Goal: Transaction & Acquisition: Purchase product/service

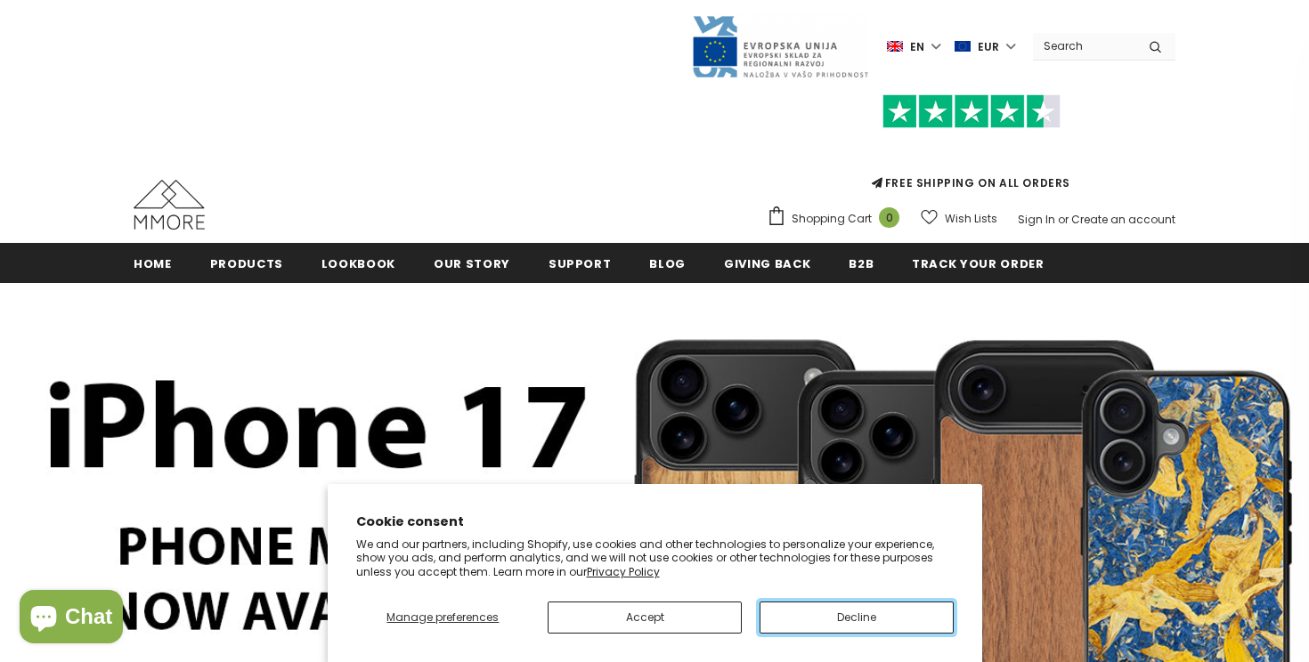
click at [791, 618] on button "Decline" at bounding box center [856, 618] width 194 height 32
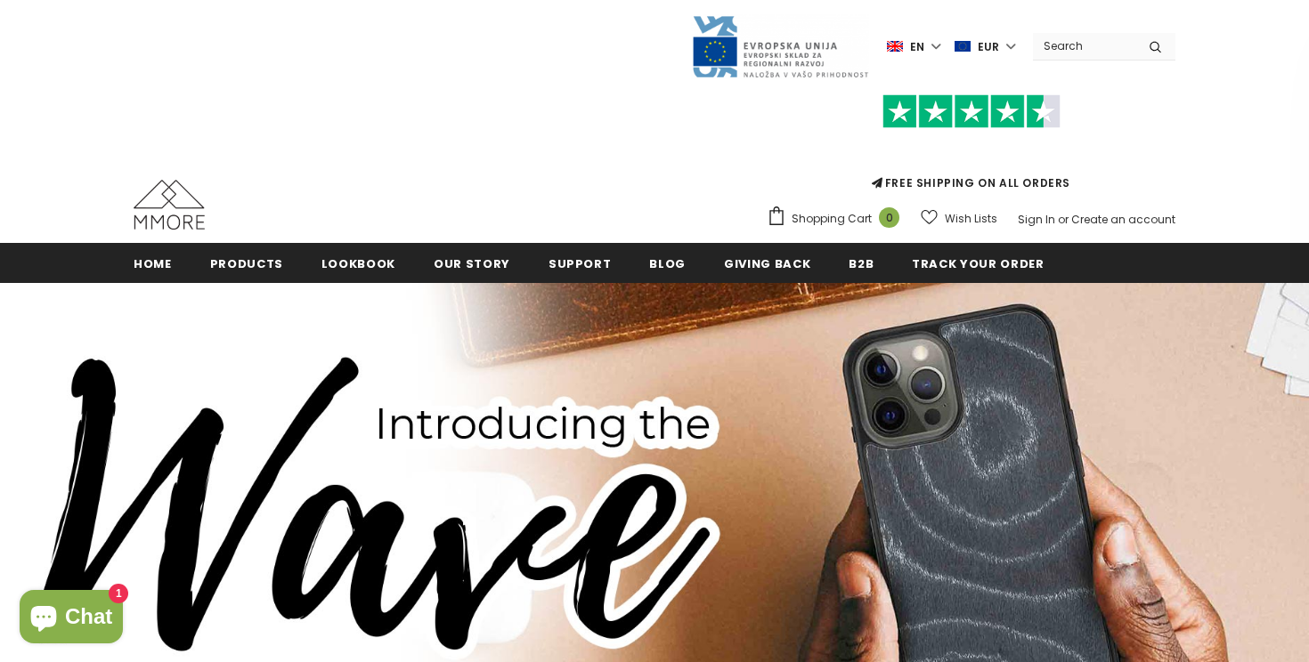
click at [1096, 37] on input "Search Site" at bounding box center [1084, 46] width 102 height 26
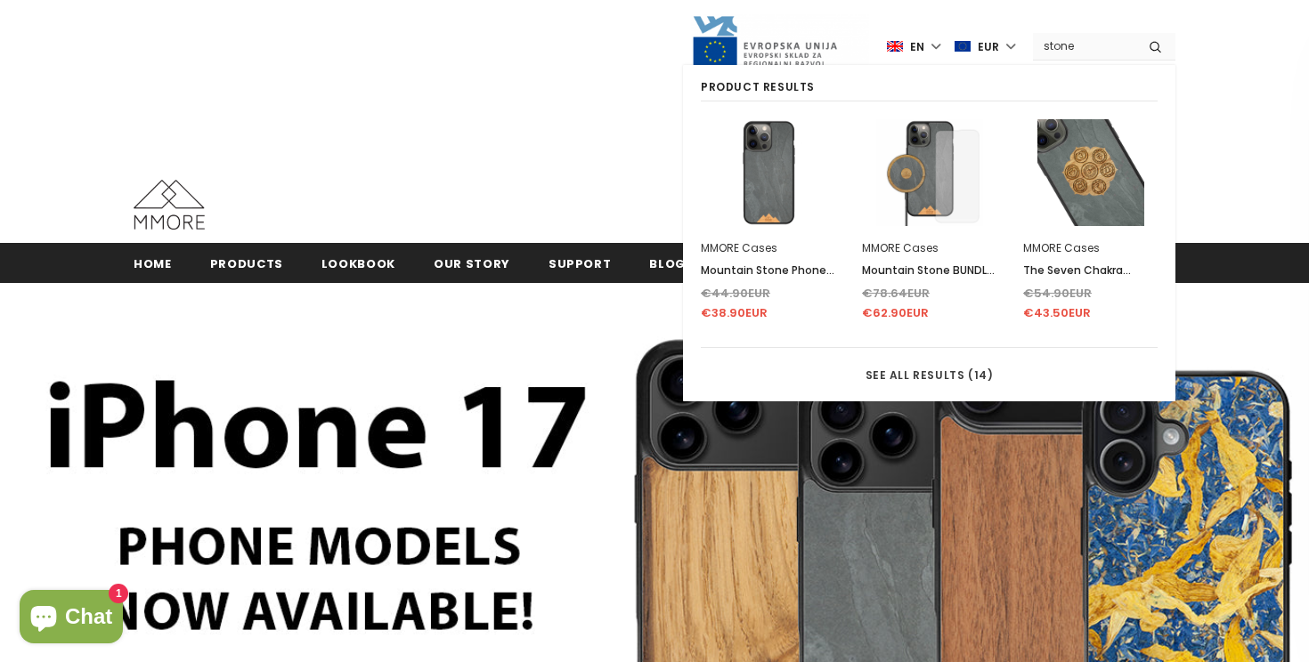
type input "stone"
click at [764, 179] on img at bounding box center [768, 172] width 107 height 107
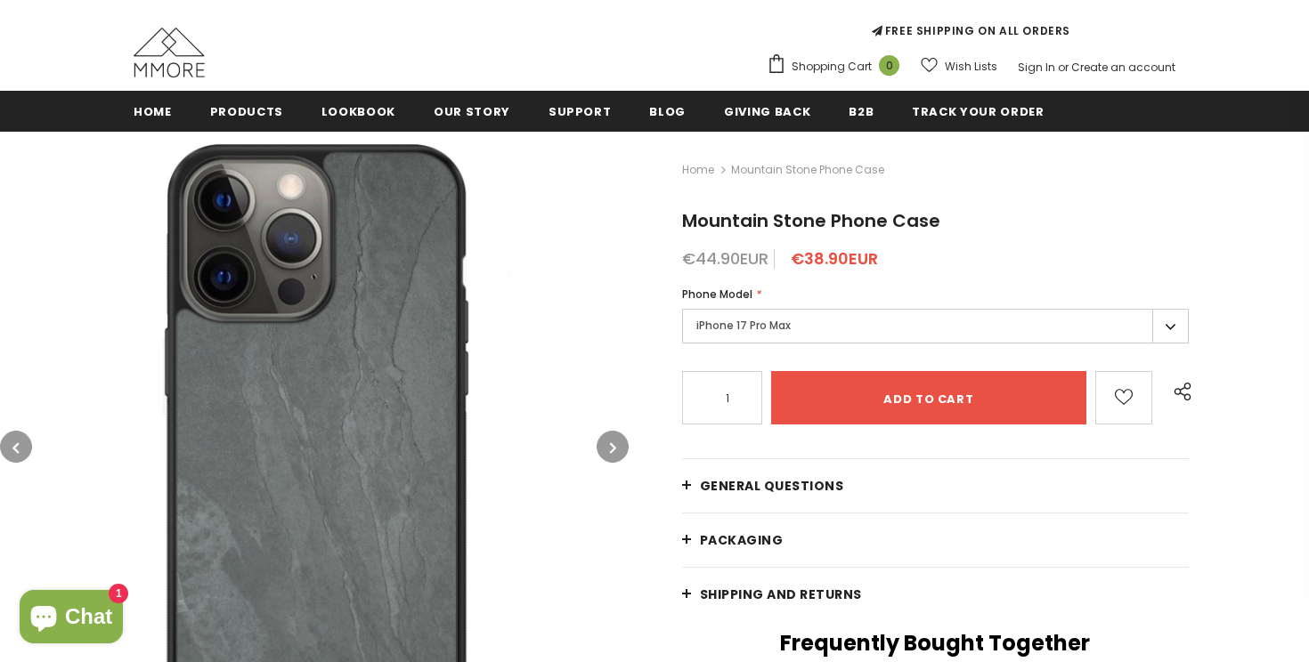
scroll to position [118, 0]
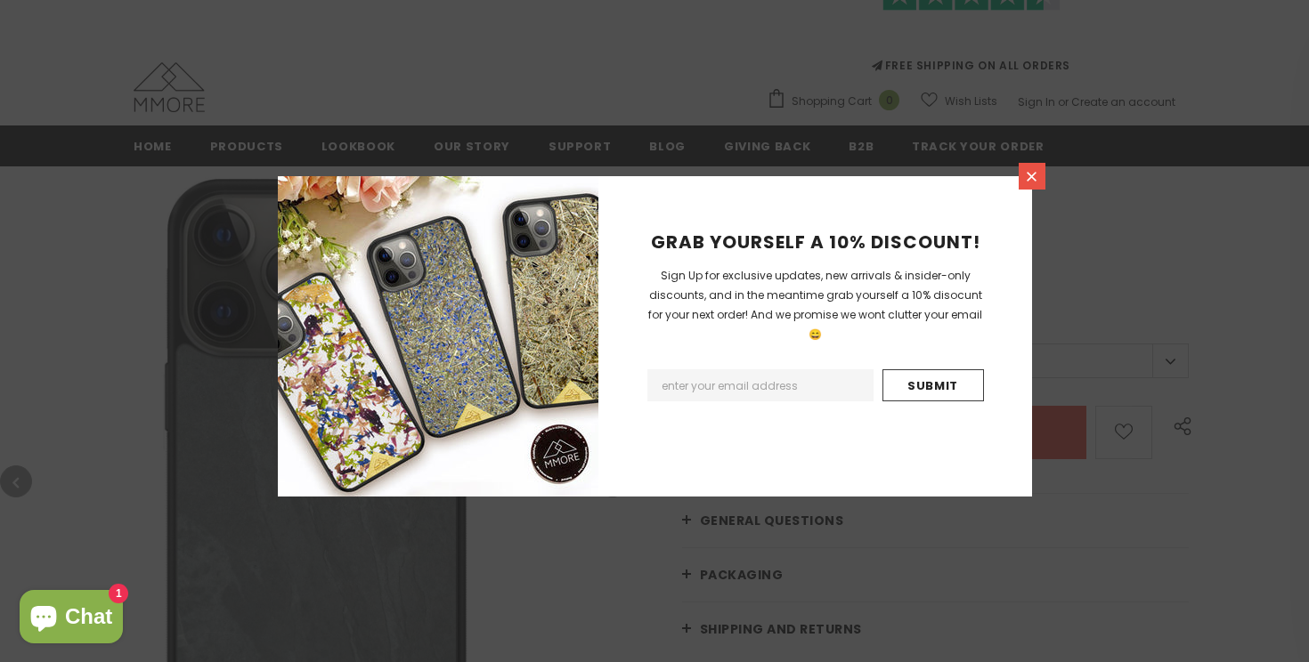
click at [1027, 179] on icon at bounding box center [1032, 177] width 10 height 10
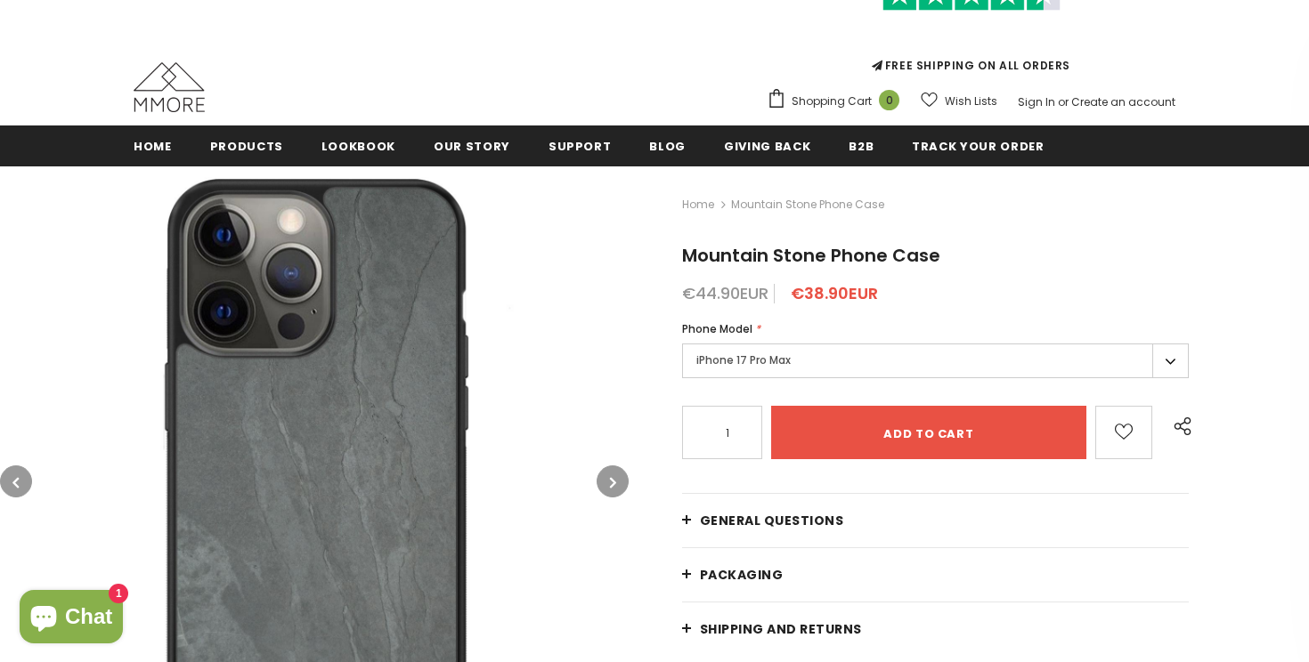
click at [970, 358] on label "iPhone 17 Pro Max" at bounding box center [935, 361] width 507 height 35
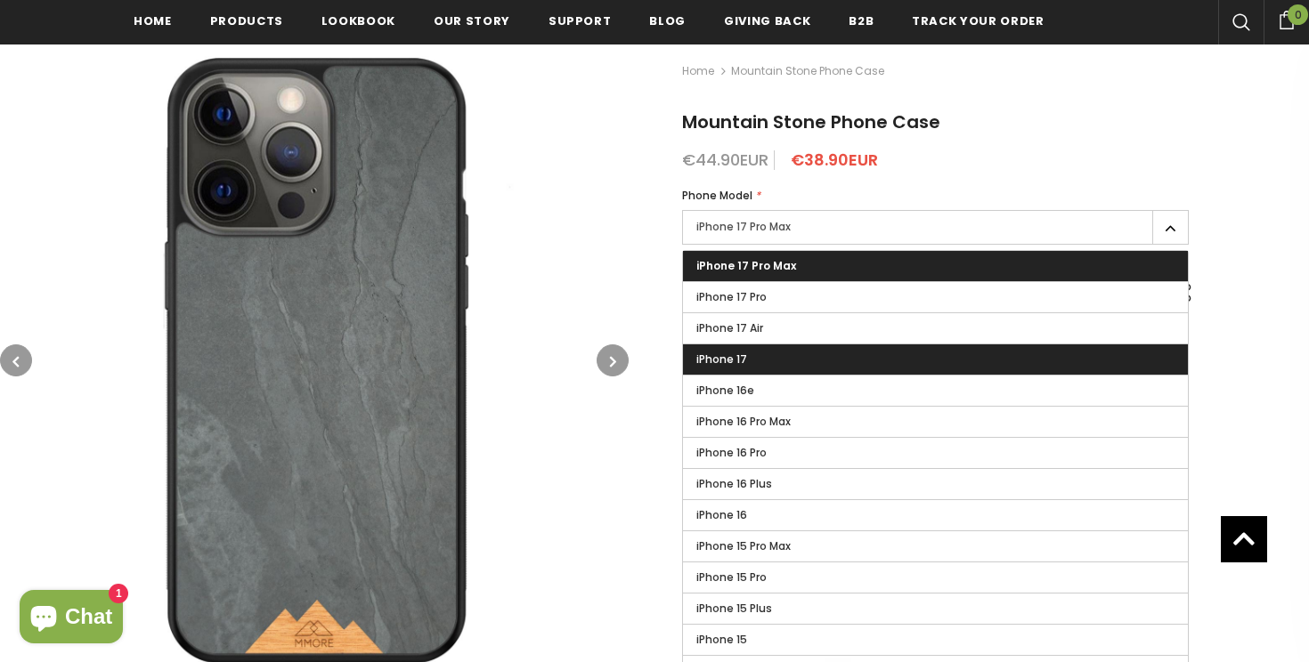
scroll to position [296, 0]
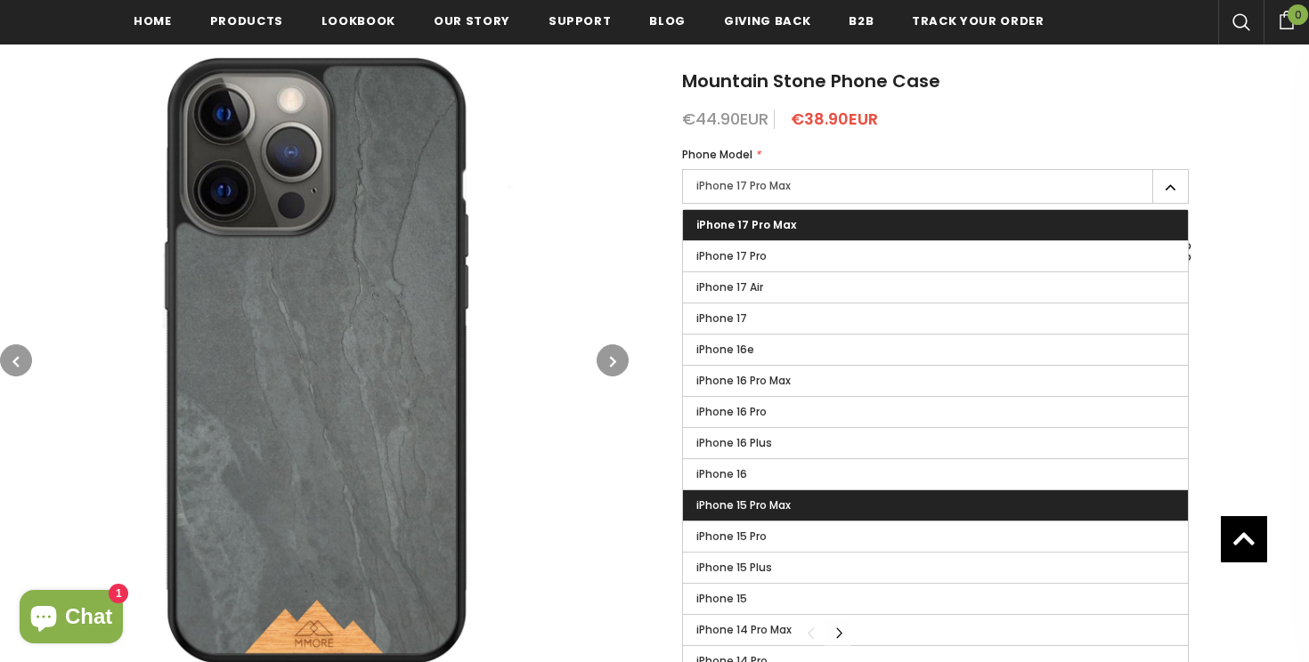
click at [868, 503] on label "iPhone 15 Pro Max" at bounding box center [935, 506] width 505 height 30
click at [0, 0] on input "iPhone 15 Pro Max" at bounding box center [0, 0] width 0 height 0
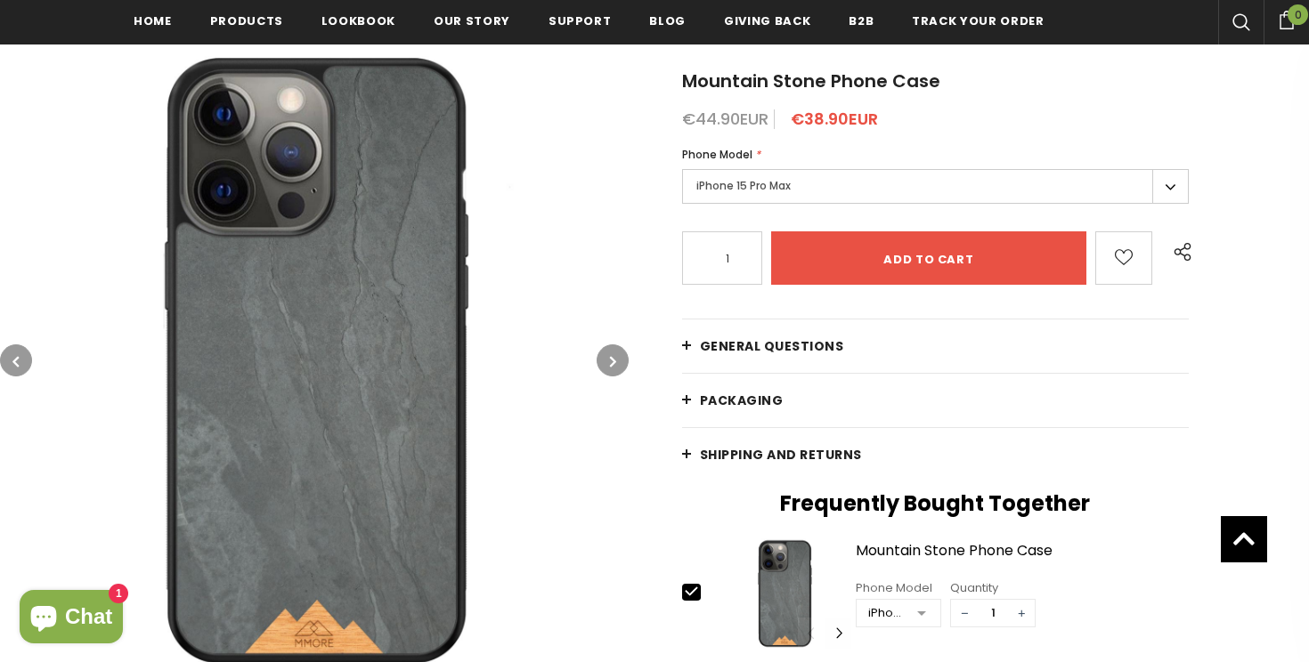
click at [855, 299] on div "Home Mountain Stone Phone Case Mountain Stone Phone Case €44.90EUR €38.90EUR Ph…" at bounding box center [969, 592] width 680 height 1203
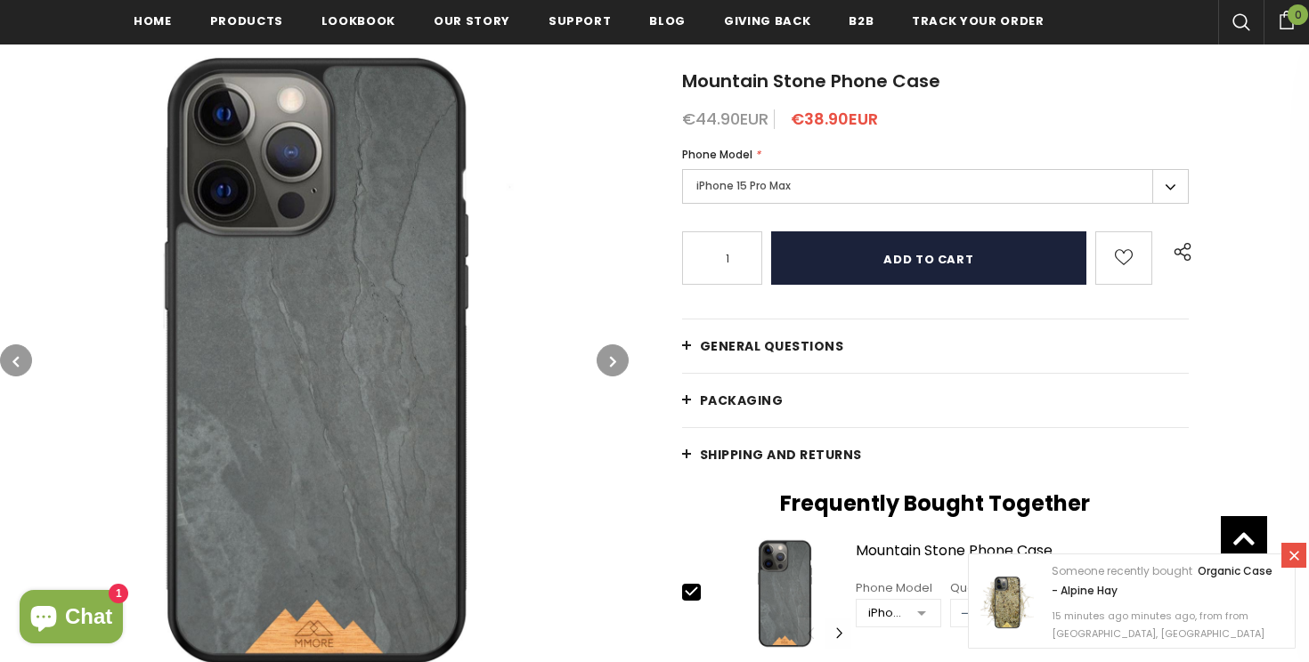
click at [855, 282] on input "Add to cart" at bounding box center [929, 257] width 316 height 53
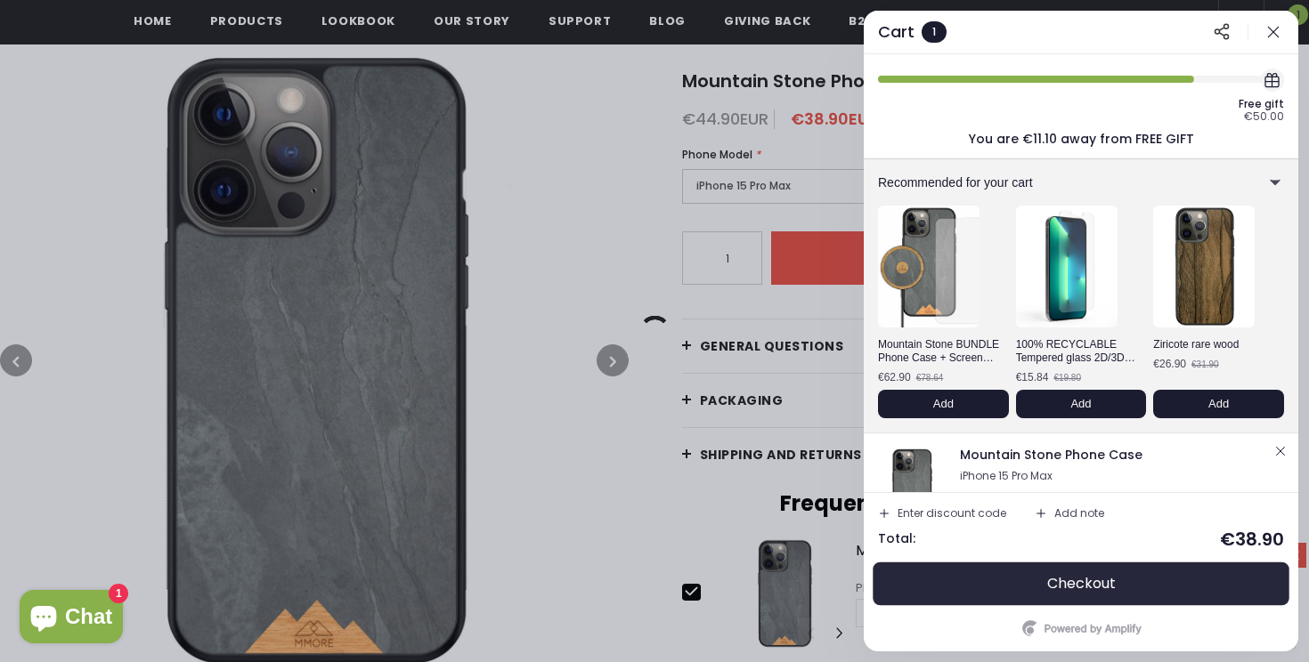
click at [1008, 586] on button "Checkout" at bounding box center [1081, 584] width 406 height 43
